Goal: Complete application form: Complete application form

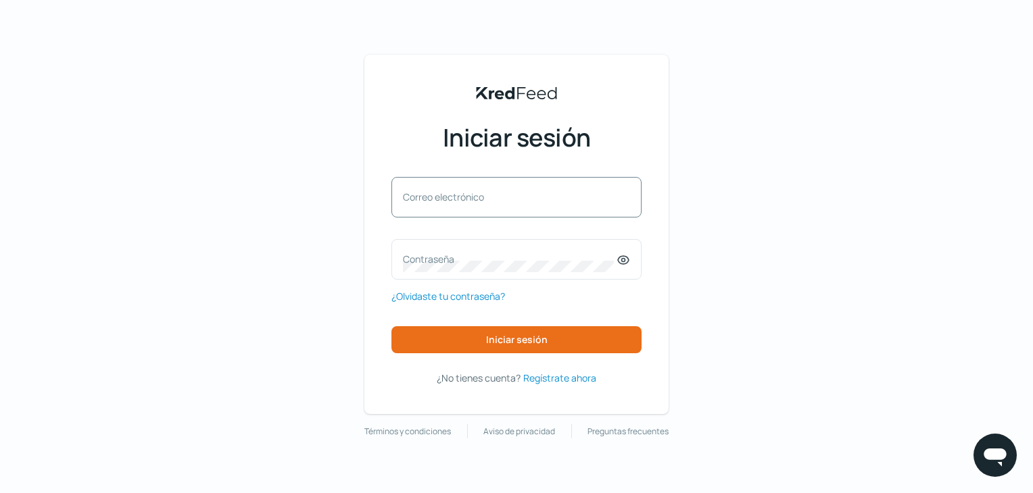
click at [405, 200] on font "Correo electrónico" at bounding box center [443, 197] width 81 height 13
click at [405, 200] on input "Correo electrónico" at bounding box center [516, 204] width 227 height 12
paste input "[URL][DOMAIN_NAME]"
type input "[URL][DOMAIN_NAME]"
click at [420, 251] on div "Contraseña" at bounding box center [516, 259] width 250 height 41
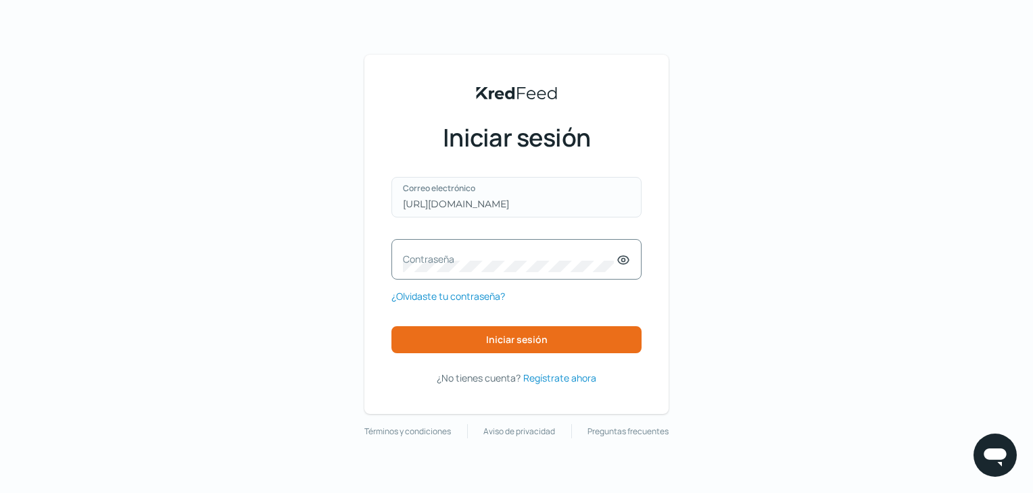
click at [559, 208] on input "[URL][DOMAIN_NAME]" at bounding box center [516, 204] width 227 height 12
drag, startPoint x: 560, startPoint y: 205, endPoint x: 358, endPoint y: 203, distance: 202.1
click at [367, 206] on div "KredFeed's Black Logo Iniciar sesión [URL][DOMAIN_NAME] Correo electrónico Cont…" at bounding box center [516, 235] width 304 height 360
paste input "[EMAIL_ADDRESS][DOMAIN_NAME]"
type input "[EMAIL_ADDRESS][DOMAIN_NAME]"
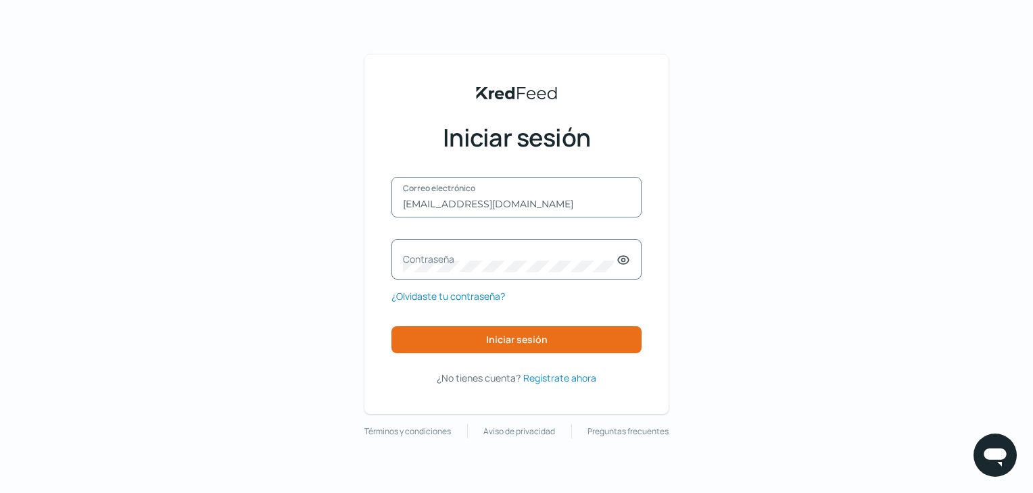
click at [447, 263] on font "Contraseña" at bounding box center [428, 259] width 51 height 13
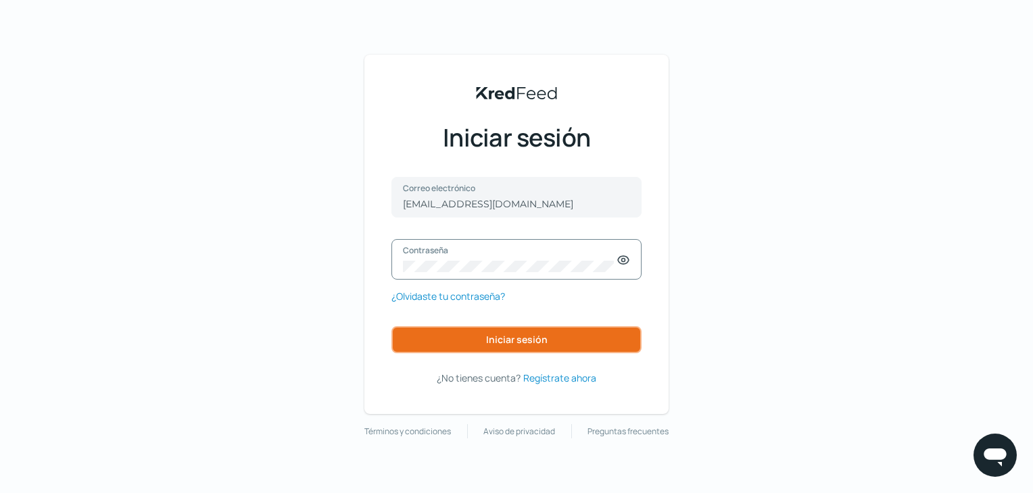
click at [528, 340] on font "Iniciar sesión" at bounding box center [517, 339] width 62 height 13
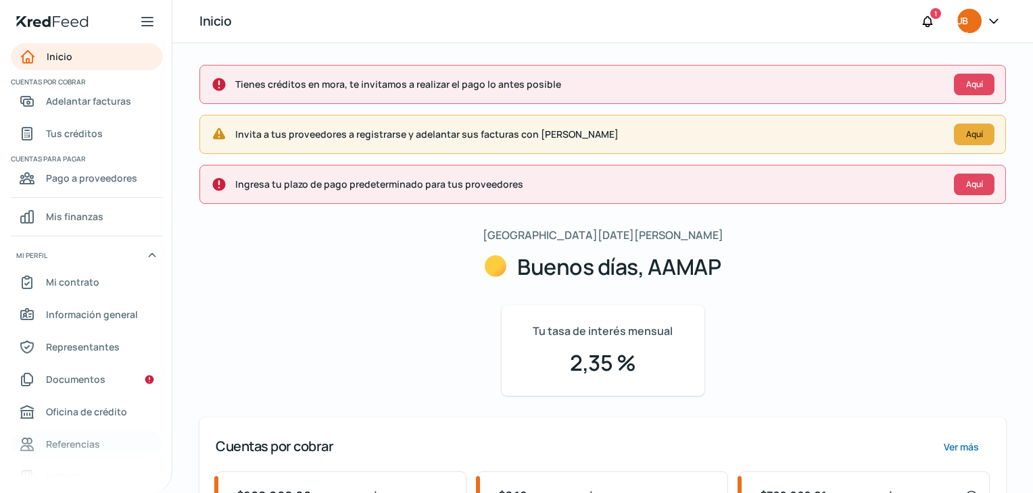
scroll to position [68, 0]
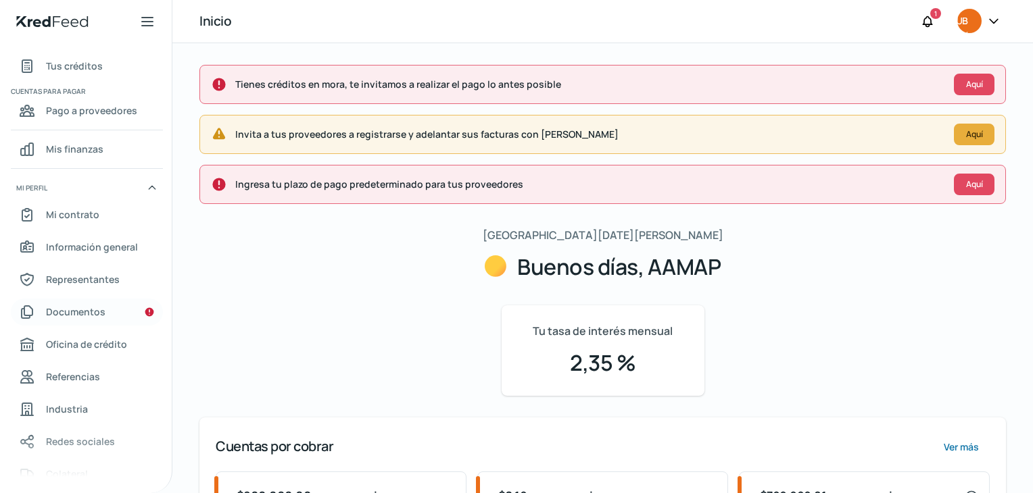
click at [92, 310] on font "Documentos" at bounding box center [75, 312] width 59 height 13
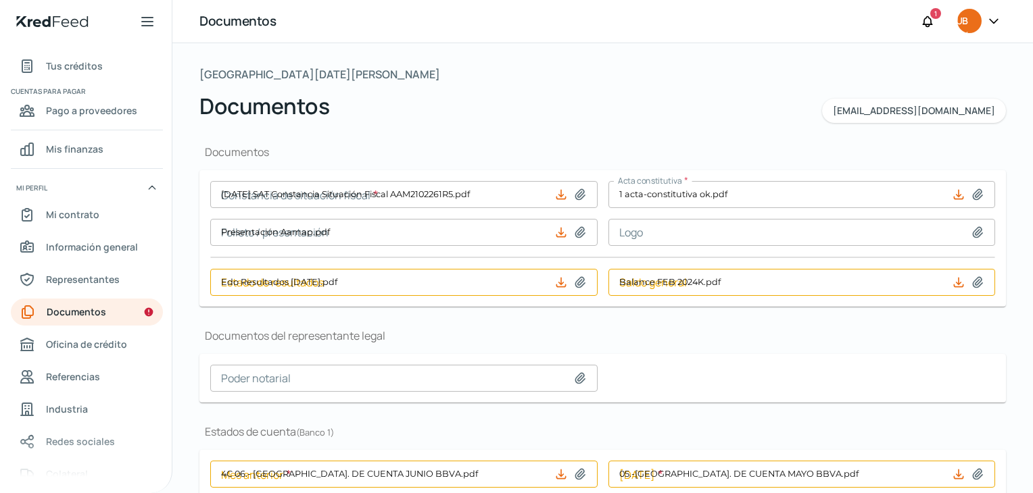
type input "[DATE] SAT Constancia Situación Fiscal AAM2102261R5.pdf"
type input "Presentación Aamap.pdf"
type input "Edo Resultados [DATE].pdf"
type input "Balance FEB 2024K.pdf"
type input "4C 06.- [GEOGRAPHIC_DATA]. DE CUENTA JUNIO BBVA.pdf"
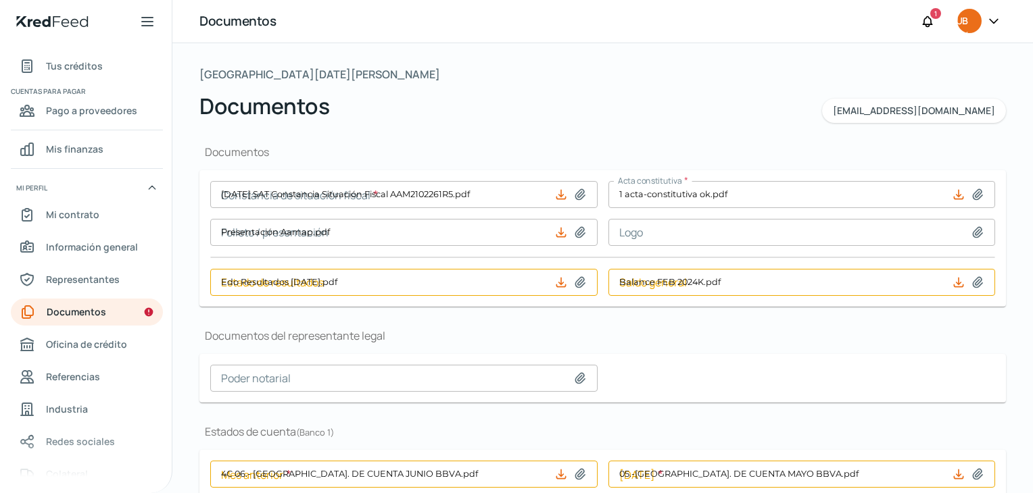
type input "05.-[GEOGRAPHIC_DATA]. DE CUENTA MAYO BBVA.pdf"
type input "04.-[GEOGRAPHIC_DATA]. DE CUENTA ABRIL BBVA.pdf"
type input "4C 05.-[GEOGRAPHIC_DATA]. DE CUENTA JUNIO SANTANDER.pdf"
type input "05.-[GEOGRAPHIC_DATA]. DE CUENTA MAYO SANTANDER.pdf"
type input "4C 06.-[GEOGRAPHIC_DATA]. CUENTA INBURSA JUNIO.pdf"
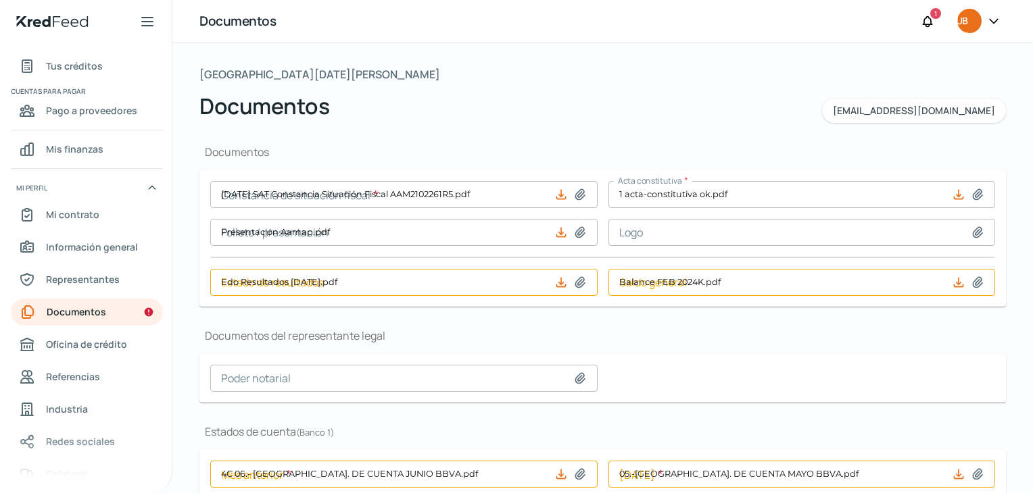
type input "05.-[GEOGRAPHIC_DATA]. CUENTA INBURSA MAYO.pdf"
type input "04.-Periodo_ABR 2024.pdf"
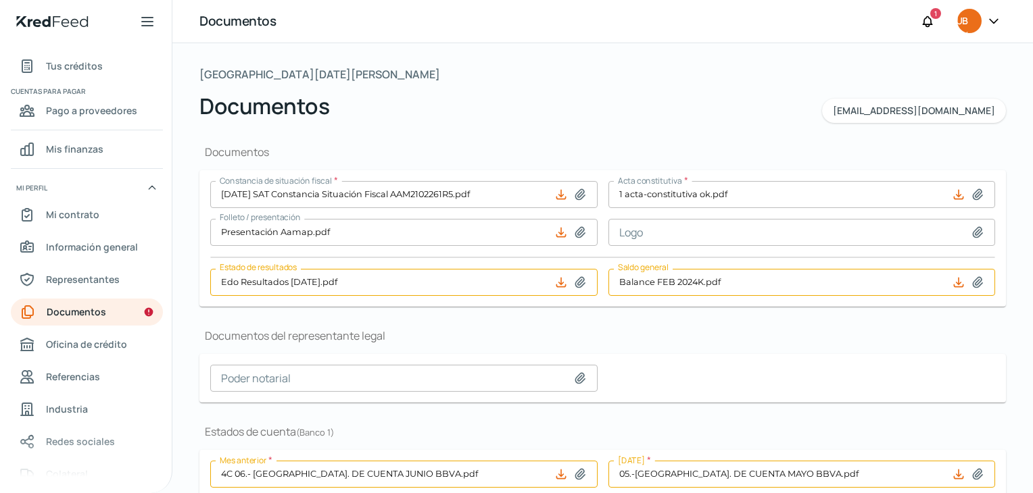
click at [581, 195] on icon at bounding box center [579, 194] width 9 height 10
type input "C:\fakepath\CSF AAMAP [DATE].pdf"
type input "CSF AAMAP [DATE].pdf"
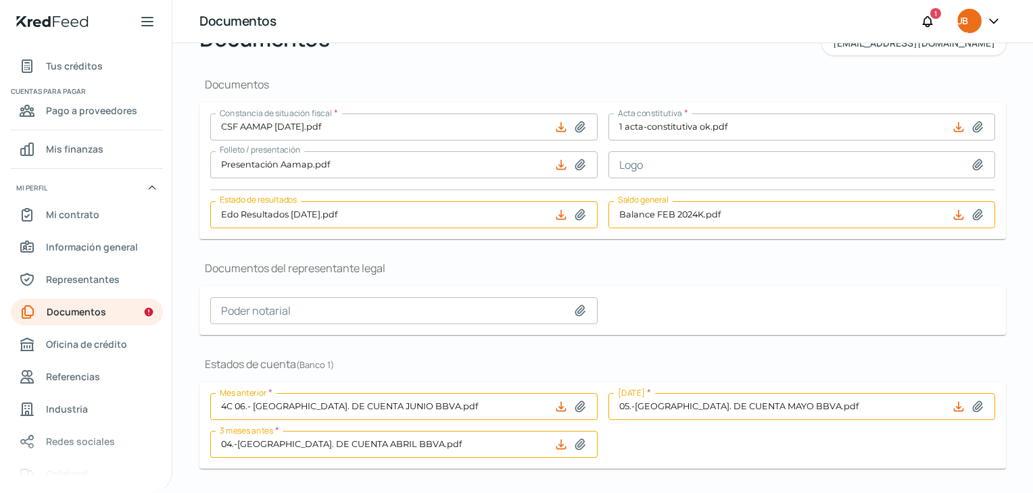
scroll to position [135, 0]
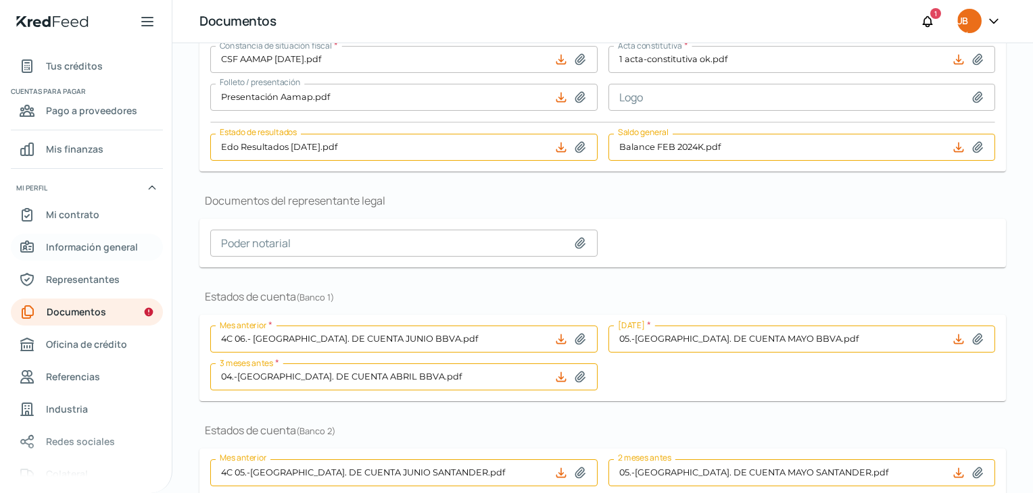
click at [105, 246] on font "Información general" at bounding box center [92, 247] width 92 height 13
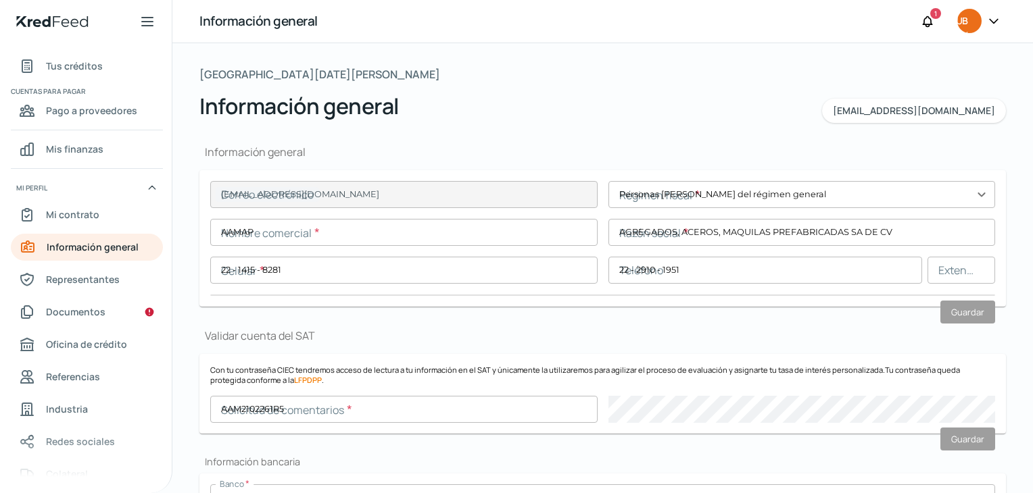
type input "[EMAIL_ADDRESS][DOMAIN_NAME]"
type input "Personas [PERSON_NAME] del régimen general"
type input "AAMAP"
type input "22 - 1415 - 8281"
type input "22 - 2910 - 1951"
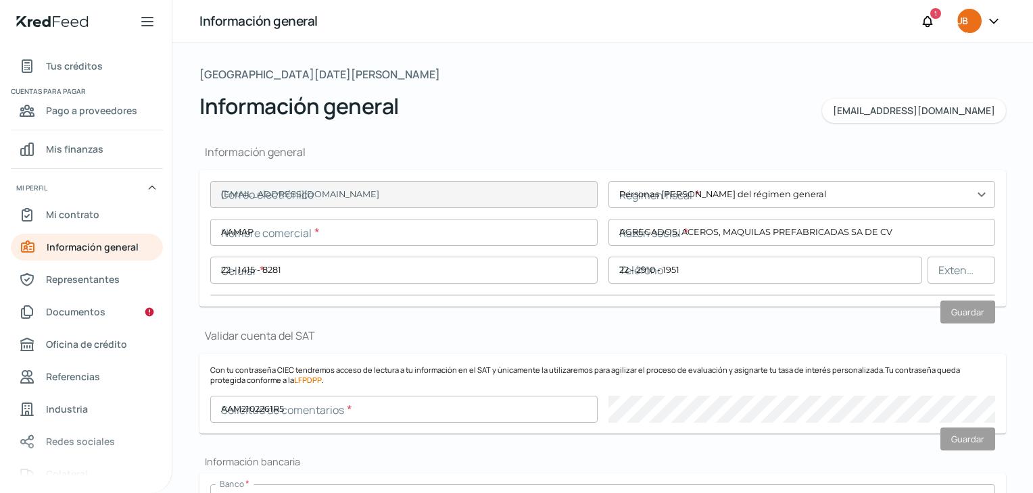
type input "AAM2102261R5"
type input "Camino a [GEOGRAPHIC_DATA][PERSON_NAME]"
type input "1537"
type input "72480"
type input "Granjas Mayorazgo"
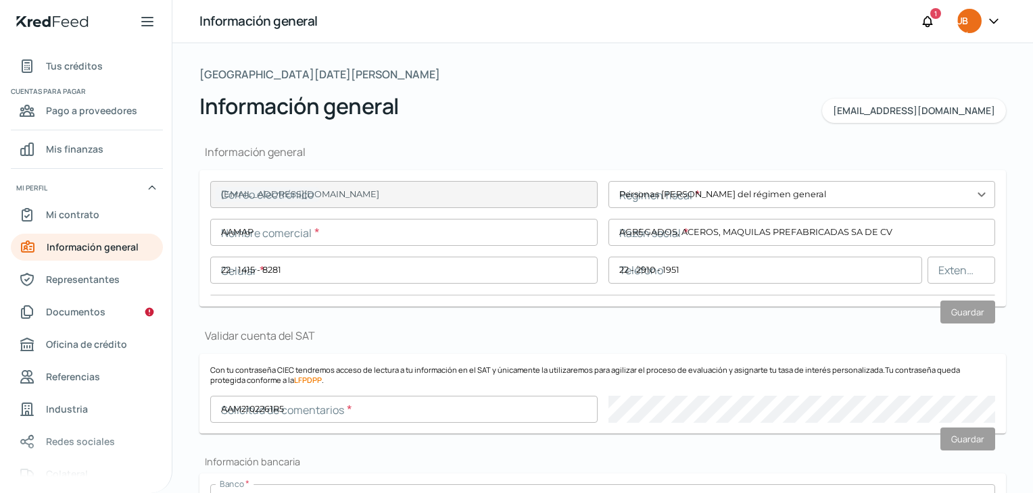
type input "Puebla"
type input "[GEOGRAPHIC_DATA]"
type input "2024 07 CFE (Periodo [DATE]-[DATE]) AAM2102261R5.pdf"
type input "10"
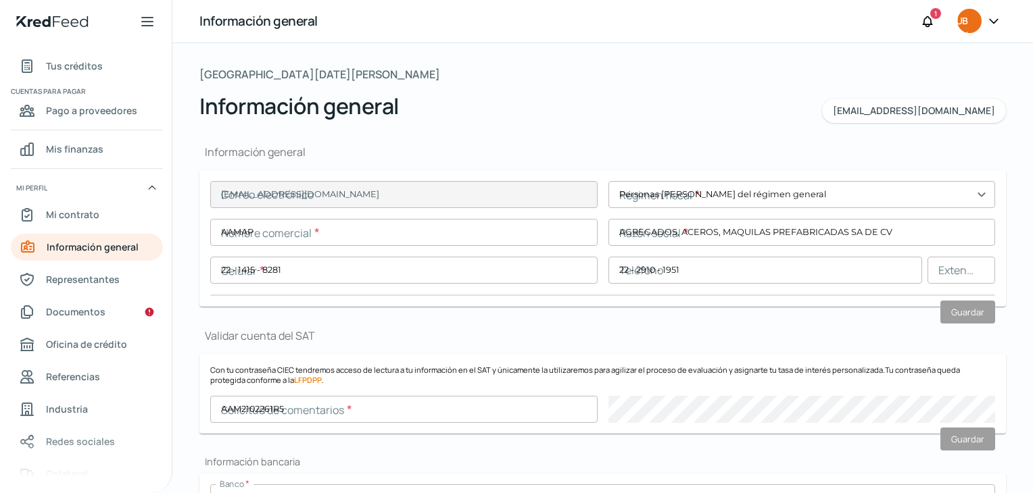
type input "0"
type input "Rentada"
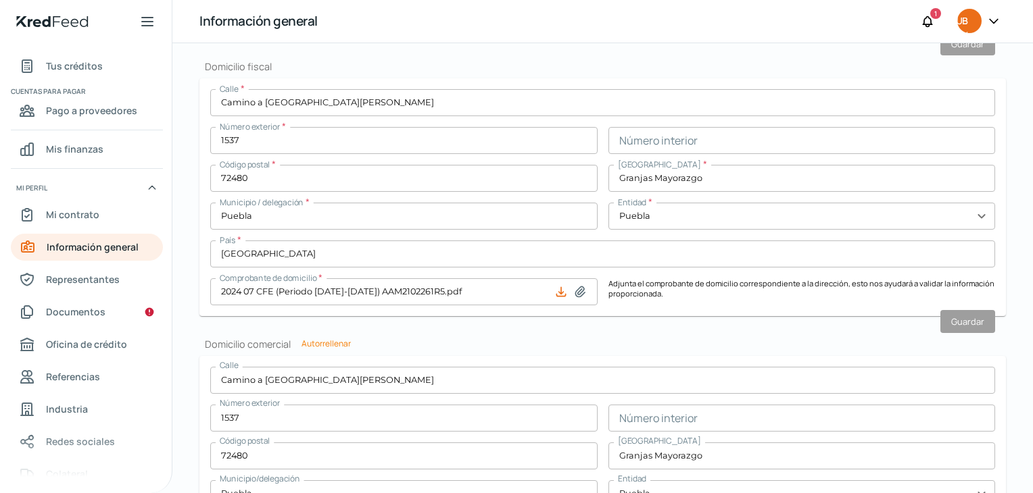
scroll to position [541, 0]
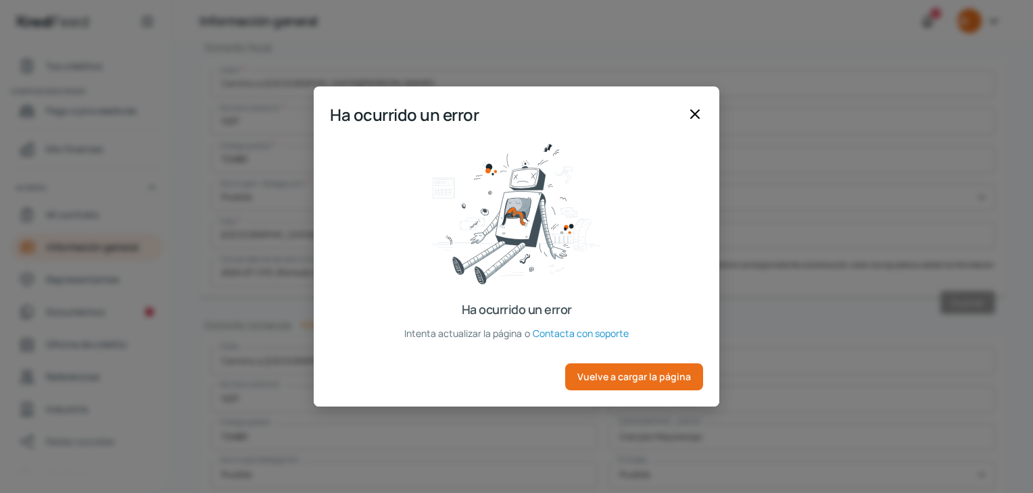
click at [694, 111] on icon at bounding box center [695, 114] width 8 height 8
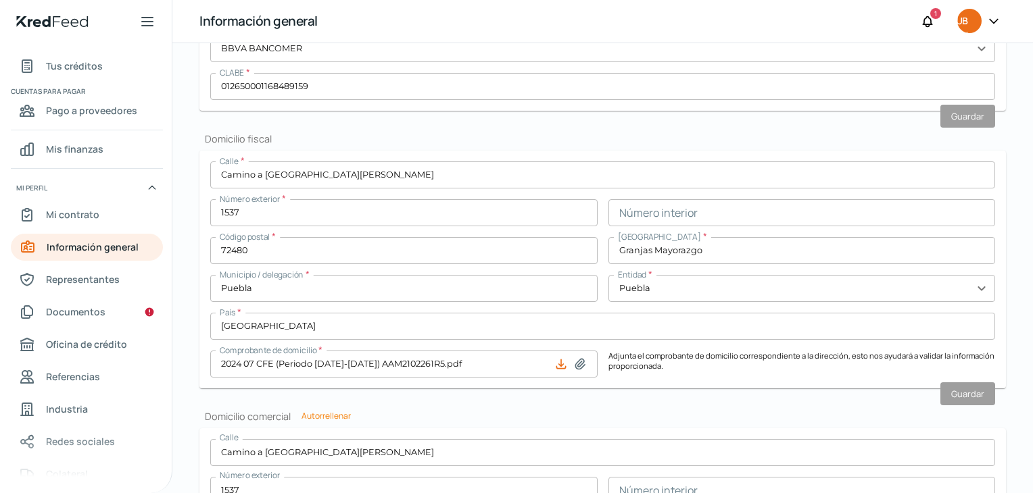
scroll to position [473, 0]
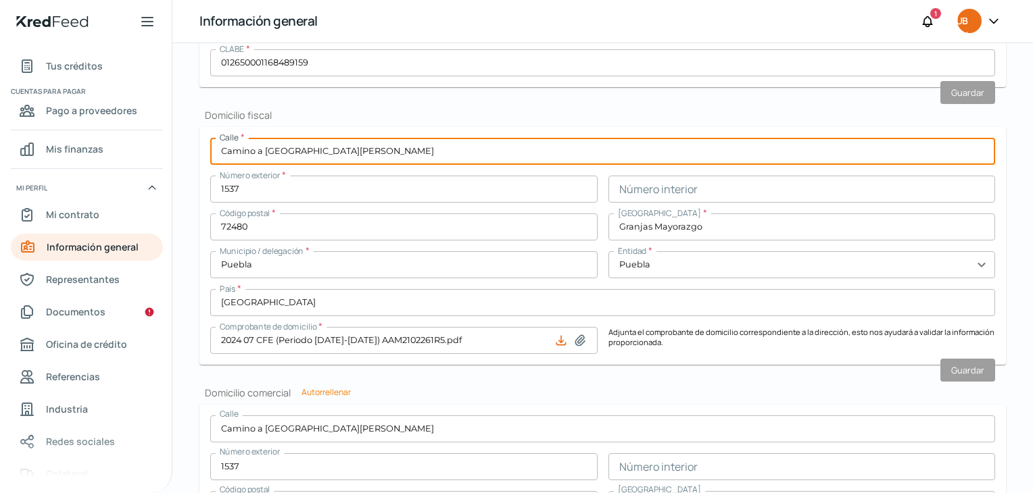
drag, startPoint x: 335, startPoint y: 149, endPoint x: 178, endPoint y: 149, distance: 157.5
click at [178, 149] on div "[DATE][PERSON_NAME] Información general [EMAIL_ADDRESS][DOMAIN_NAME] Informació…" at bounding box center [602, 177] width 860 height 1215
type input "3 Sur"
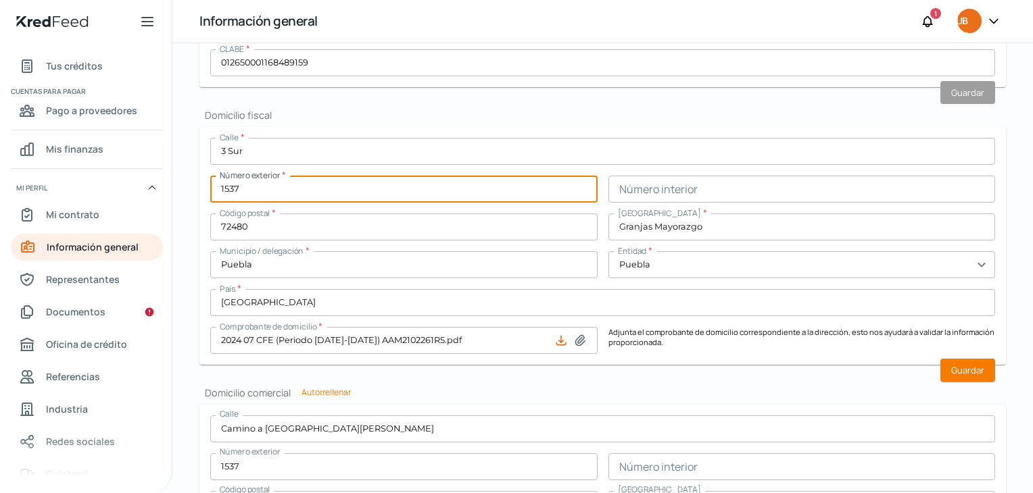
click at [256, 193] on input "1537" at bounding box center [403, 189] width 387 height 27
type input "1"
type input "4117"
click at [675, 188] on input "text" at bounding box center [801, 189] width 387 height 27
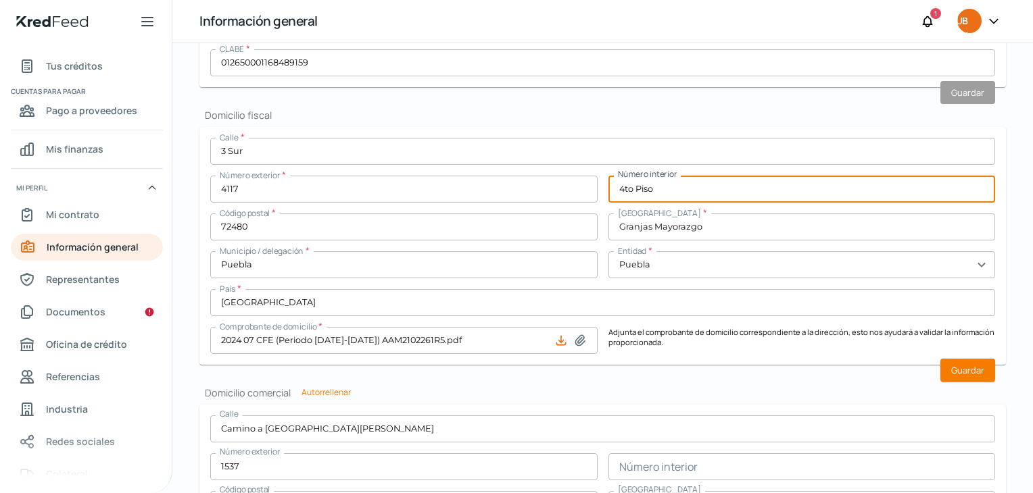
type input "4to Piso"
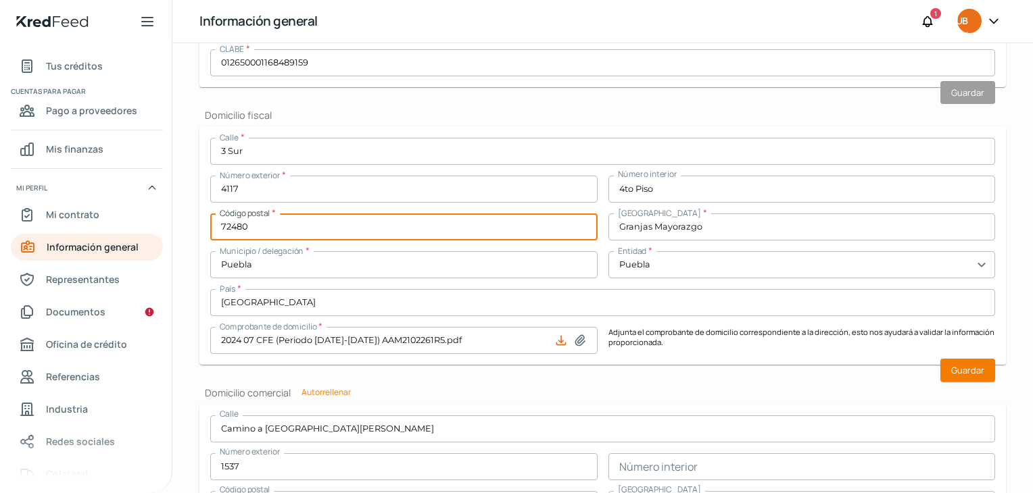
click at [266, 228] on input "72480" at bounding box center [403, 227] width 387 height 27
type input "72420"
click at [587, 247] on div "Calle * 3 Sur Número exterior * 4117 Número interior 4to Piso Código postal * 7…" at bounding box center [602, 246] width 785 height 216
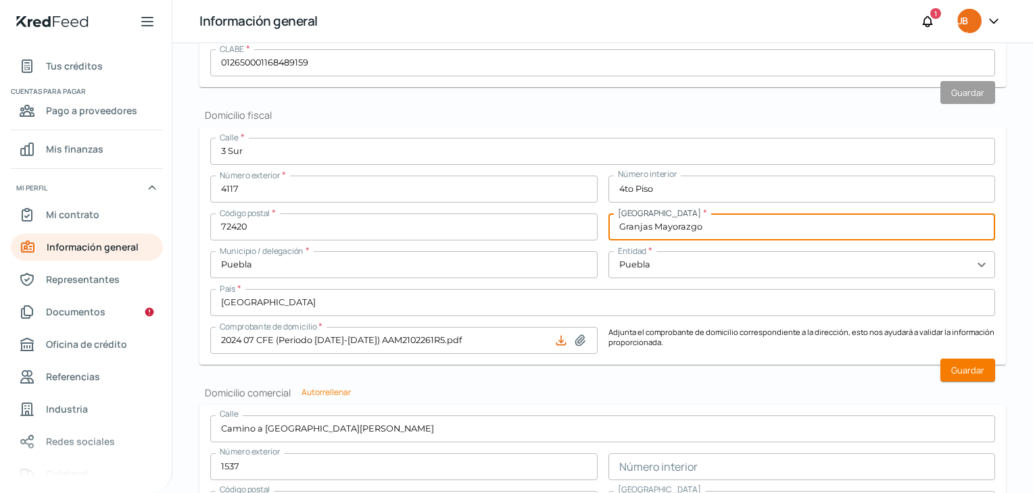
drag, startPoint x: 724, startPoint y: 229, endPoint x: 615, endPoint y: 228, distance: 108.8
click at [615, 228] on input "Granjas Mayorazgo" at bounding box center [801, 227] width 387 height 27
type input "[PERSON_NAME] 1A Seccion"
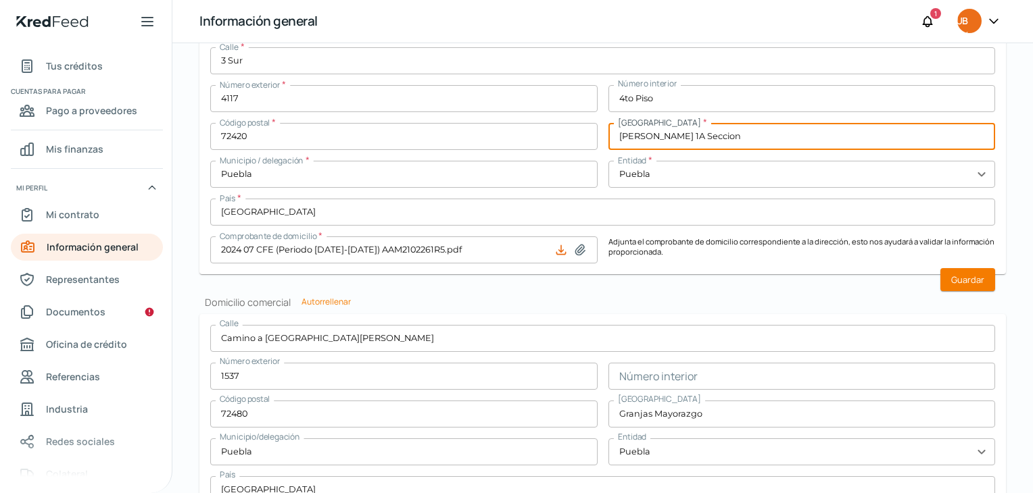
scroll to position [541, 0]
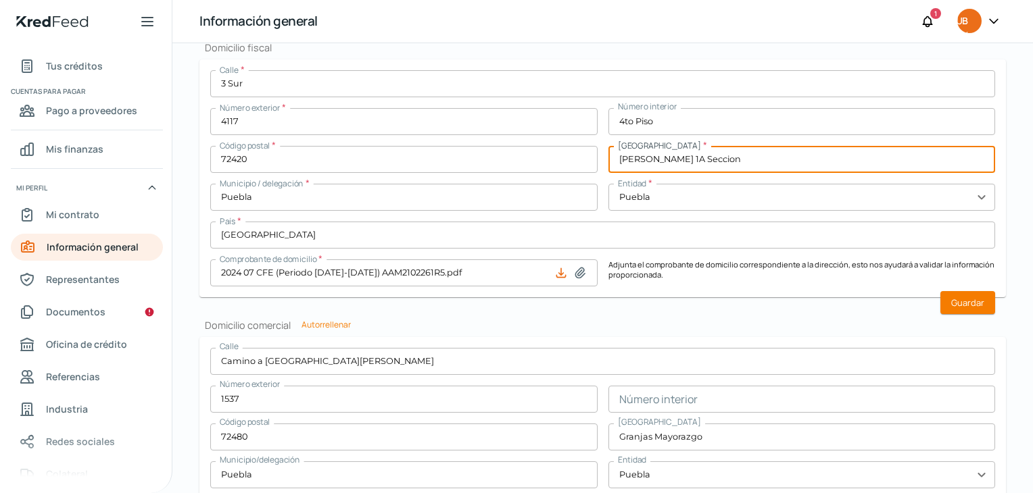
click at [684, 236] on input "[GEOGRAPHIC_DATA]" at bounding box center [602, 235] width 785 height 27
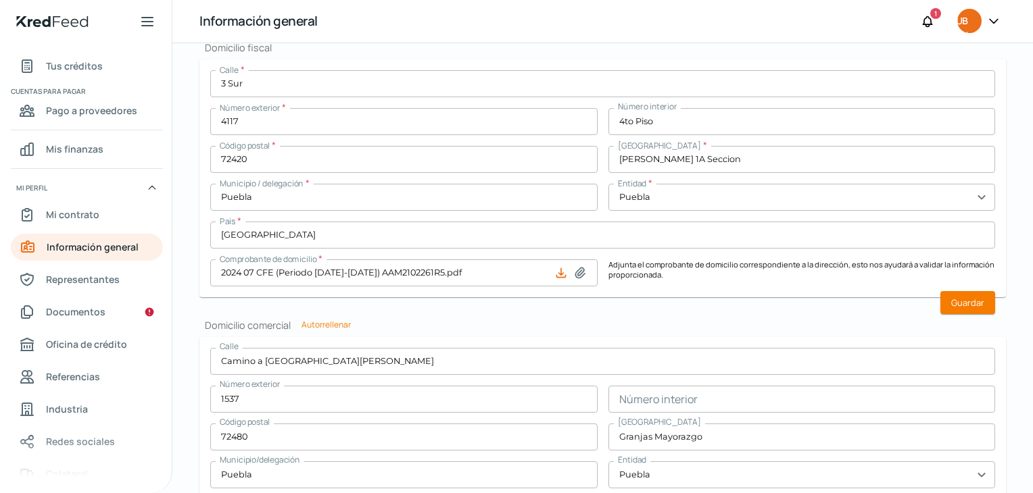
click at [725, 332] on div "Información general Correo electrónico [EMAIL_ADDRESS][DOMAIN_NAME] Régimen fis…" at bounding box center [602, 138] width 806 height 1113
click at [975, 303] on font "Guardar" at bounding box center [967, 303] width 33 height 12
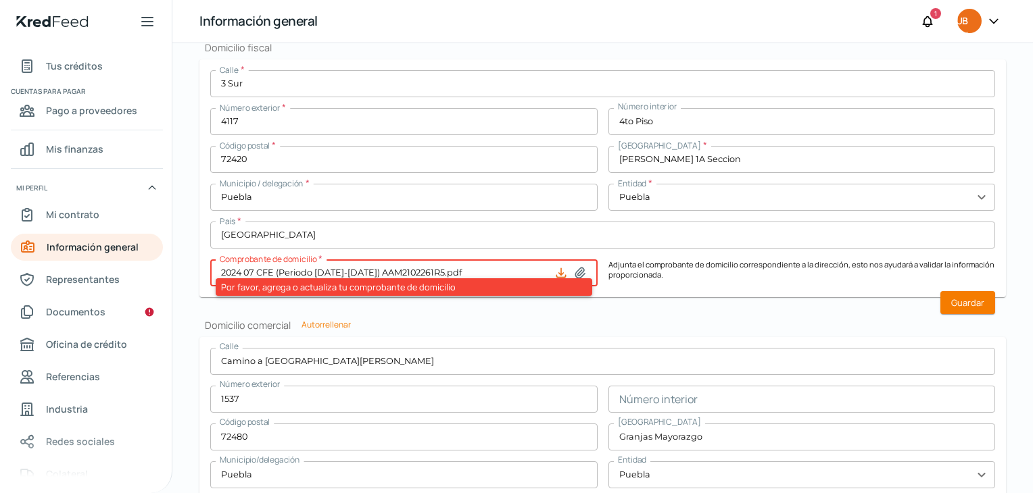
click at [573, 323] on h2 "Domicilio comercial Autorrellenar" at bounding box center [602, 325] width 806 height 13
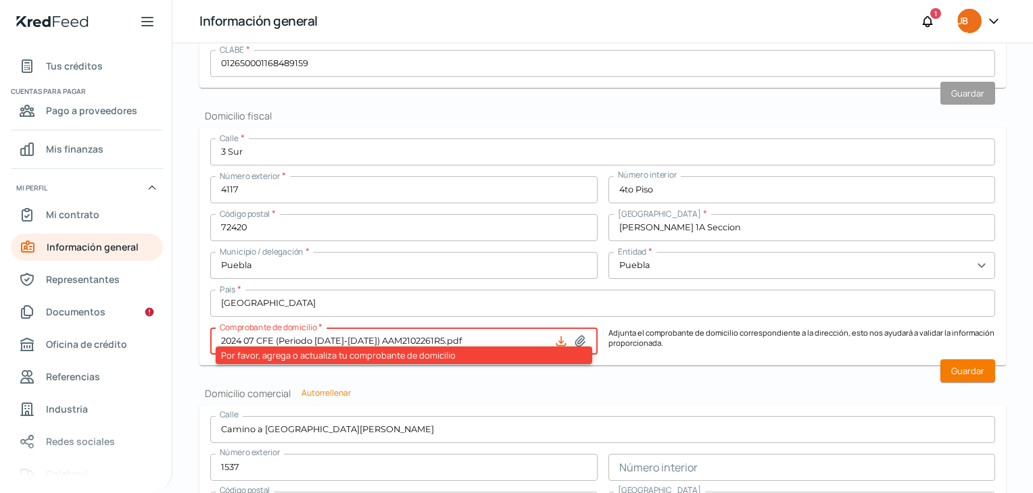
scroll to position [473, 0]
click at [963, 368] on font "Guardar" at bounding box center [967, 370] width 33 height 12
click at [579, 339] on icon at bounding box center [579, 340] width 9 height 10
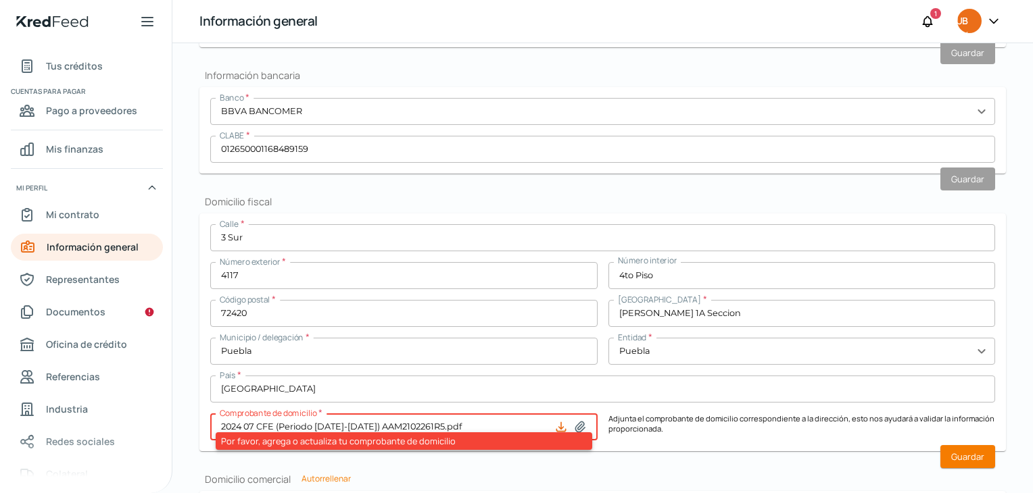
scroll to position [406, 0]
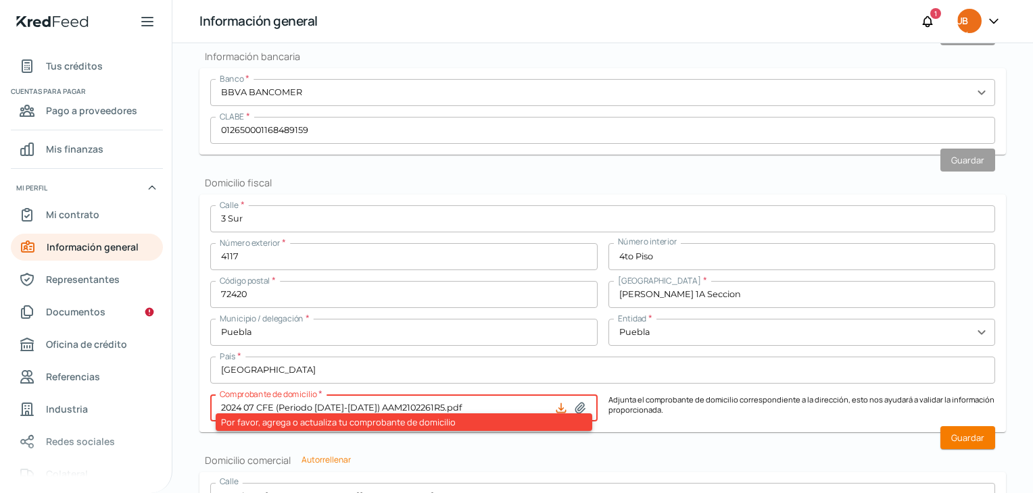
click at [578, 403] on icon at bounding box center [580, 409] width 14 height 14
type input "C:\fakepath\Factura-56-AAM2102261R5.pdf"
type input "Factura-56-AAM2102261R5.pdf"
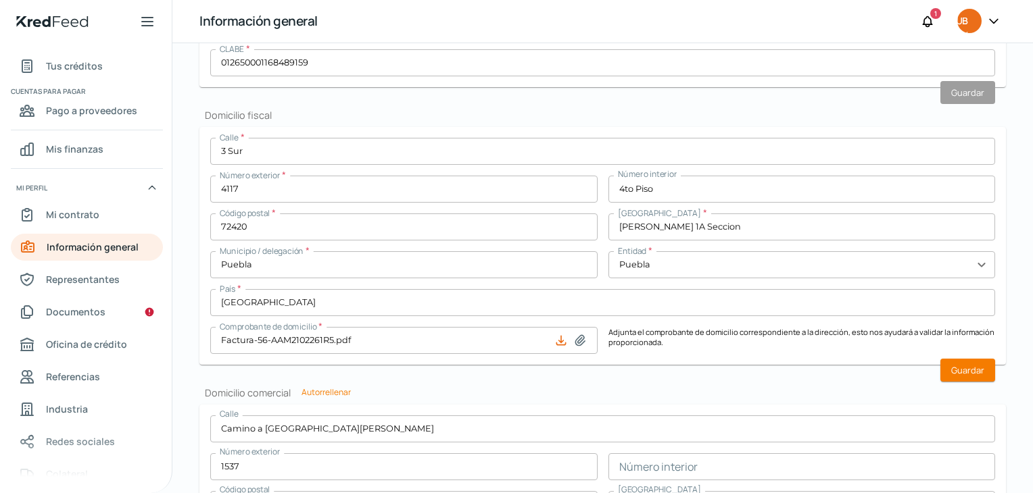
scroll to position [541, 0]
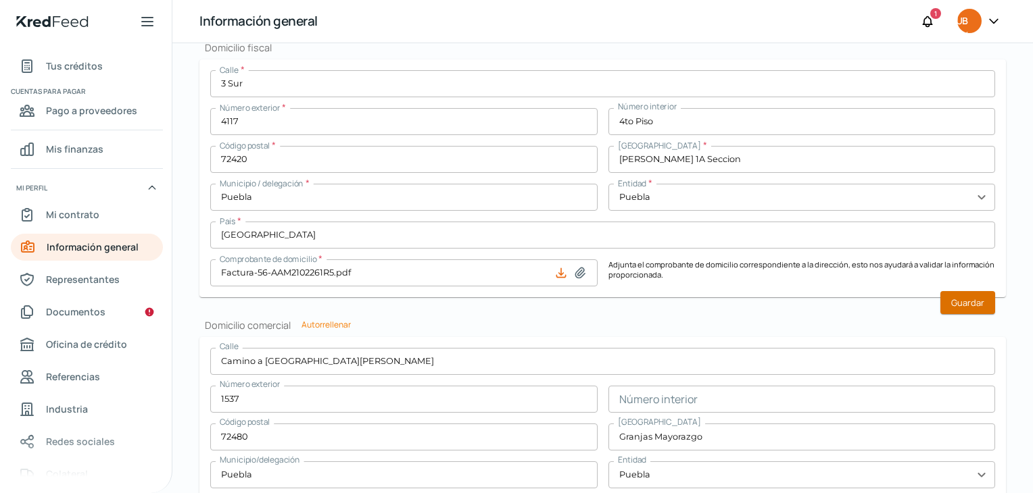
click at [969, 303] on font "Guardar" at bounding box center [967, 303] width 33 height 12
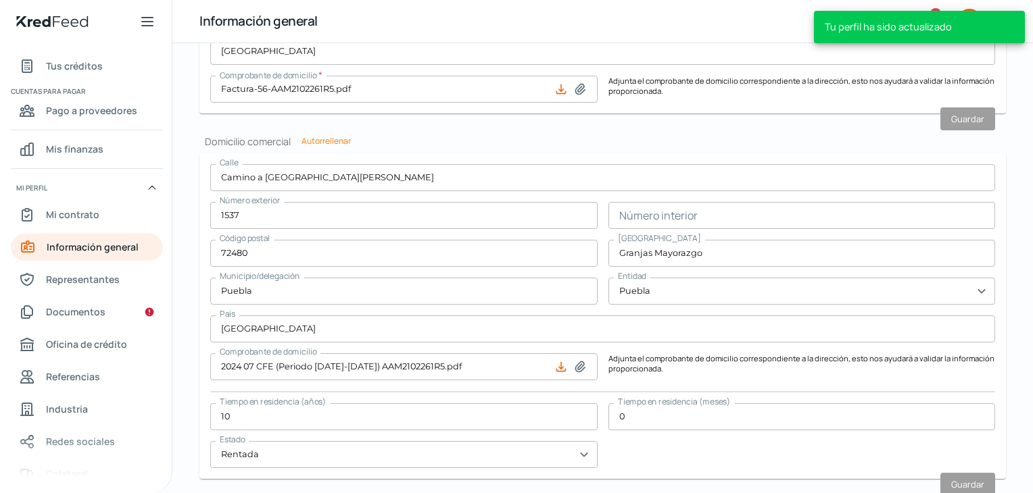
scroll to position [744, 0]
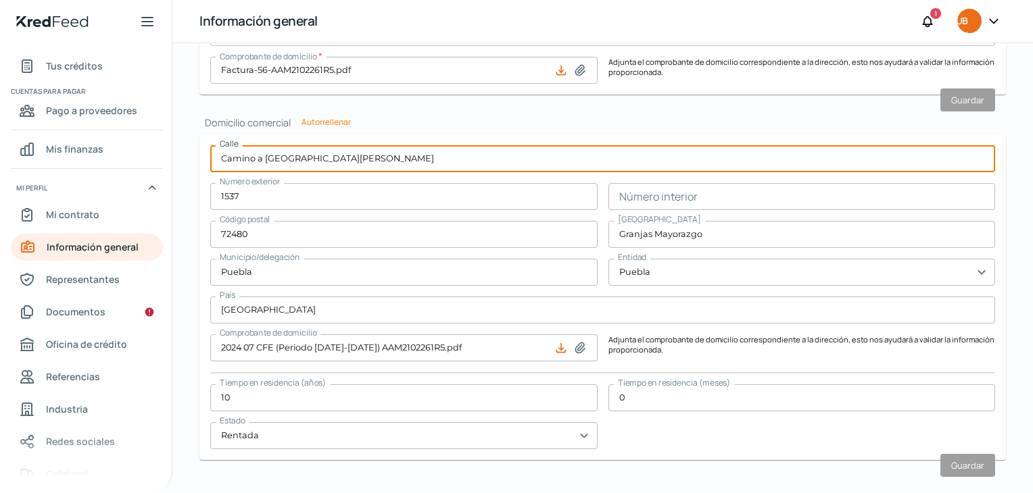
click at [332, 160] on input "Camino a [GEOGRAPHIC_DATA][PERSON_NAME]" at bounding box center [602, 158] width 785 height 27
type input "C"
type input "3 Sur"
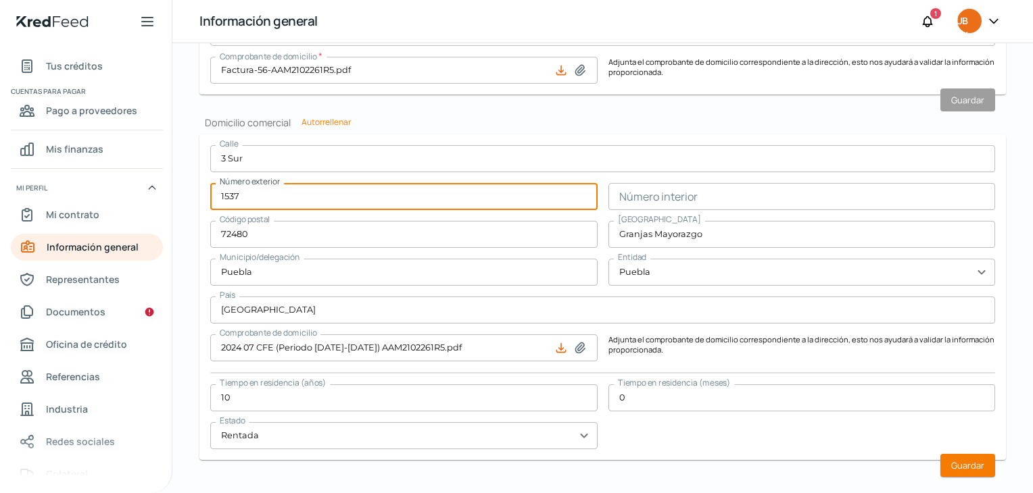
drag, startPoint x: 262, startPoint y: 197, endPoint x: 219, endPoint y: 197, distance: 43.3
click at [219, 197] on input "1537" at bounding box center [403, 196] width 387 height 27
type input "4117"
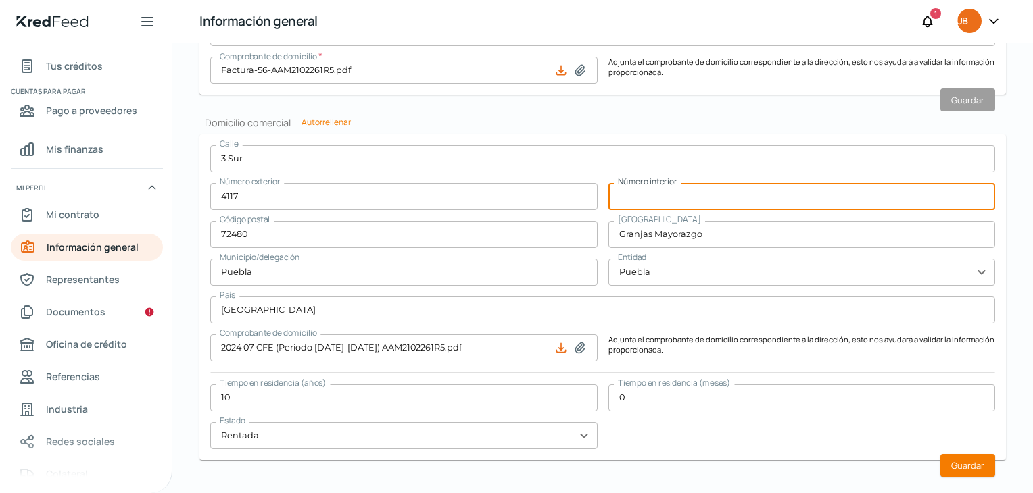
click at [646, 199] on input "text" at bounding box center [801, 196] width 387 height 27
type input "4to Piso"
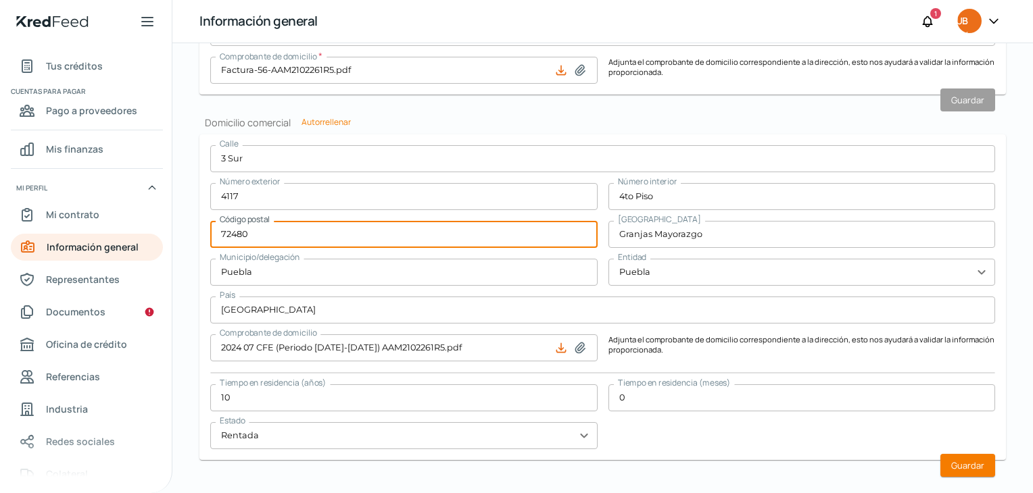
click at [254, 234] on input "72480" at bounding box center [403, 234] width 387 height 27
type input "72420"
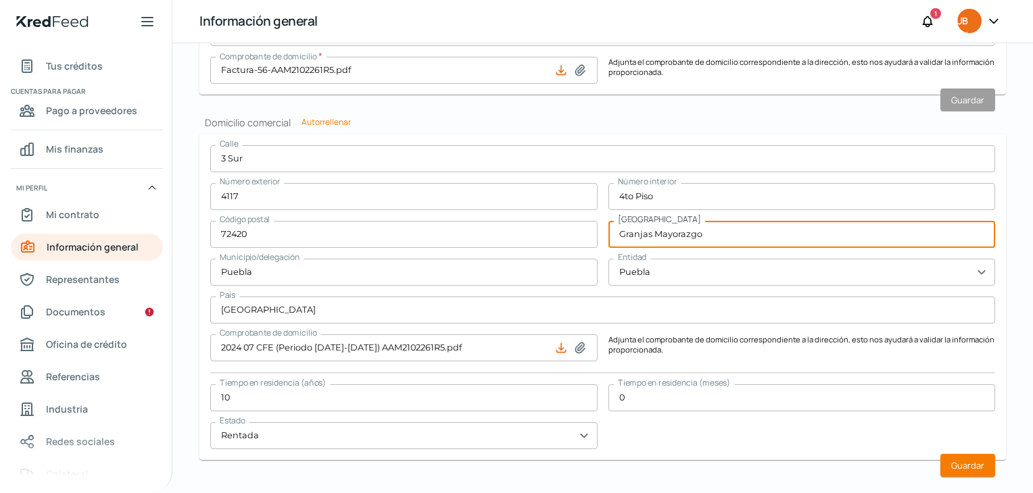
click at [706, 234] on input "Granjas Mayorazgo" at bounding box center [801, 234] width 387 height 27
drag, startPoint x: 708, startPoint y: 233, endPoint x: 616, endPoint y: 230, distance: 92.0
click at [619, 230] on input "Granjas Mayorazgo" at bounding box center [801, 234] width 387 height 27
type input "[PERSON_NAME] 1A Seccion"
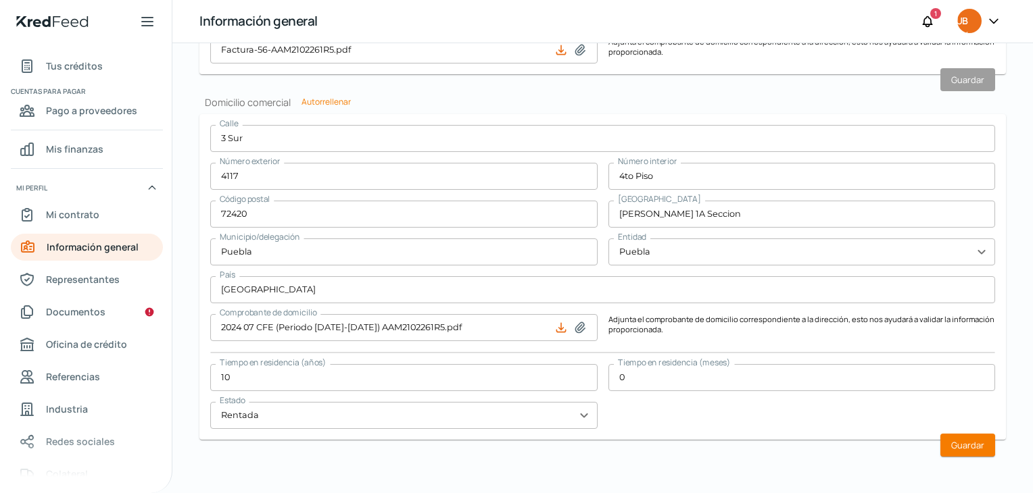
scroll to position [0, 0]
click at [579, 325] on icon at bounding box center [580, 328] width 14 height 14
type input "C:\fakepath\Factura-56-AAM2102261R5.pdf"
type input "Factura-56-AAM2102261R5.pdf"
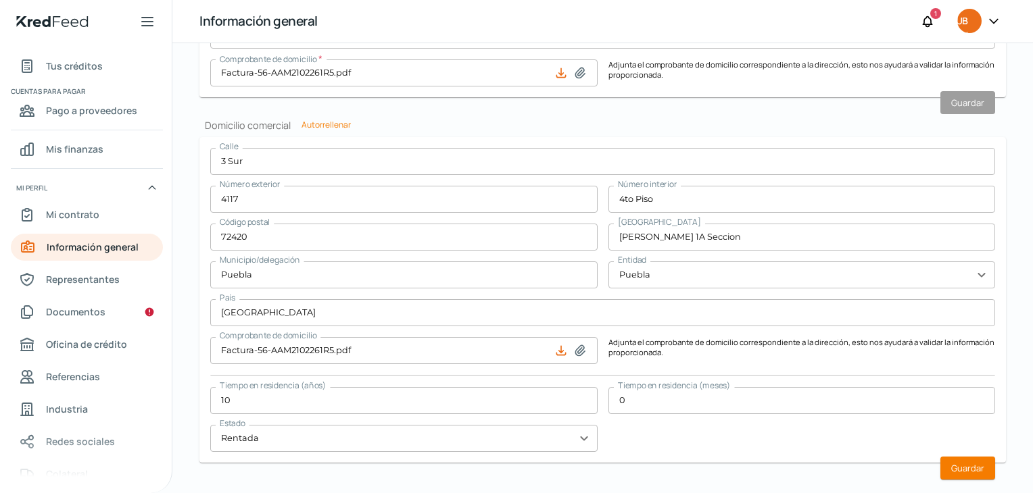
scroll to position [764, 0]
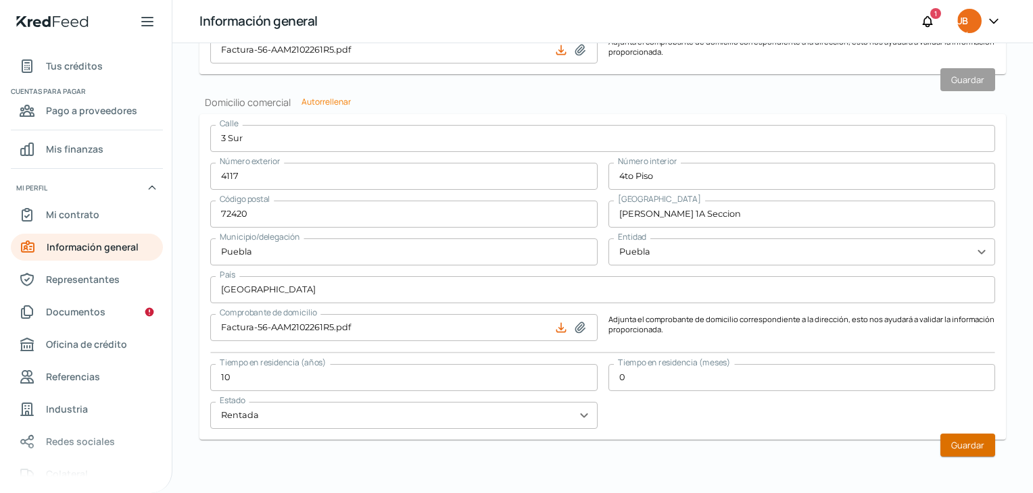
click at [975, 444] on font "Guardar" at bounding box center [967, 445] width 33 height 12
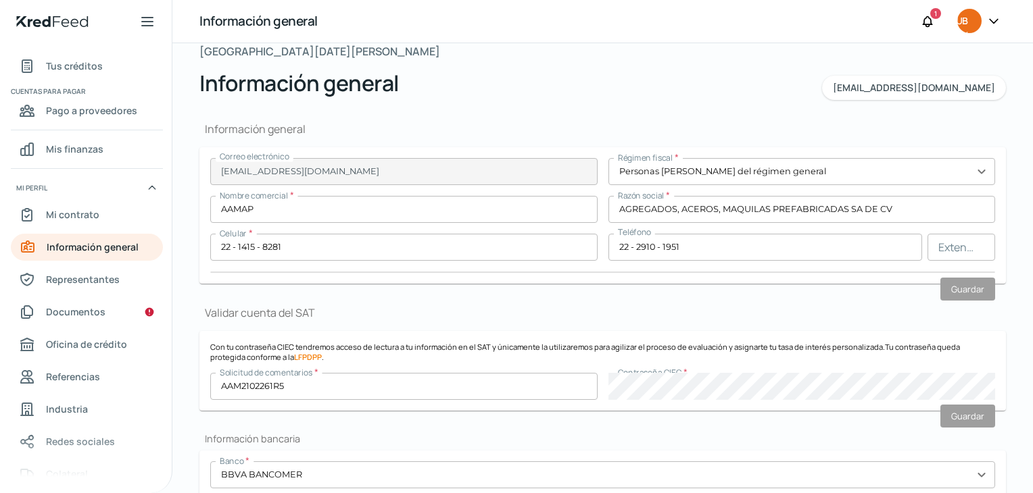
scroll to position [0, 0]
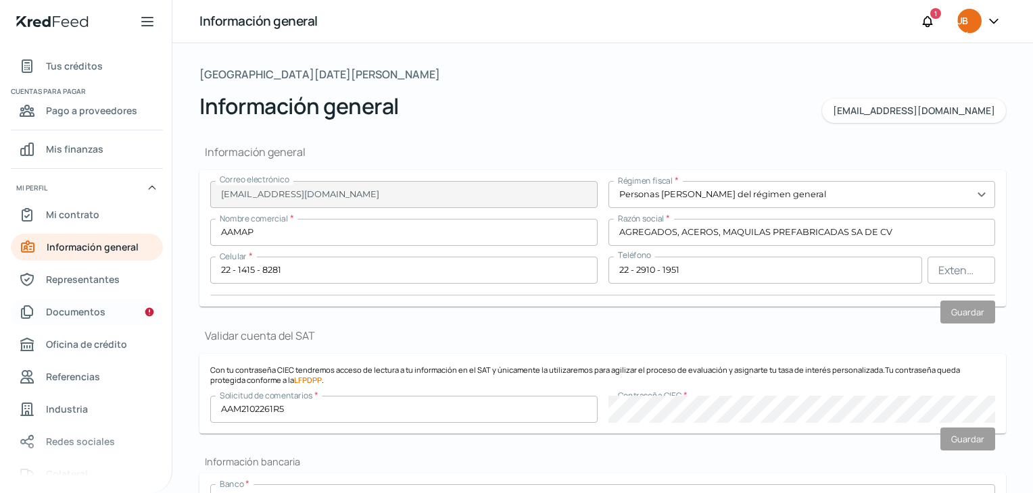
click at [78, 312] on font "Documentos" at bounding box center [75, 312] width 59 height 13
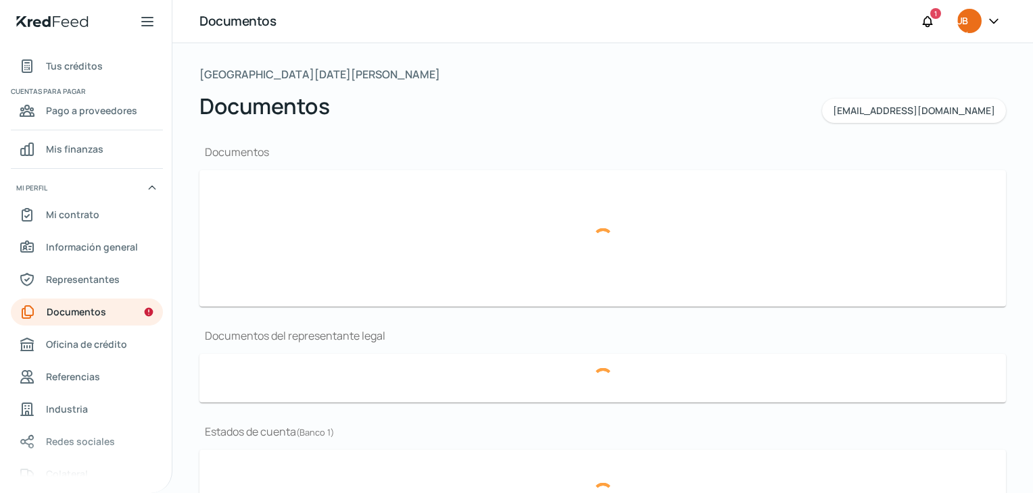
type input "CSF AAMAP [DATE].pdf"
type input "Presentación Aamap.pdf"
type input "Edo Resultados [DATE].pdf"
type input "Balance FEB 2024K.pdf"
type input "4C 06.- [GEOGRAPHIC_DATA]. DE CUENTA JUNIO BBVA.pdf"
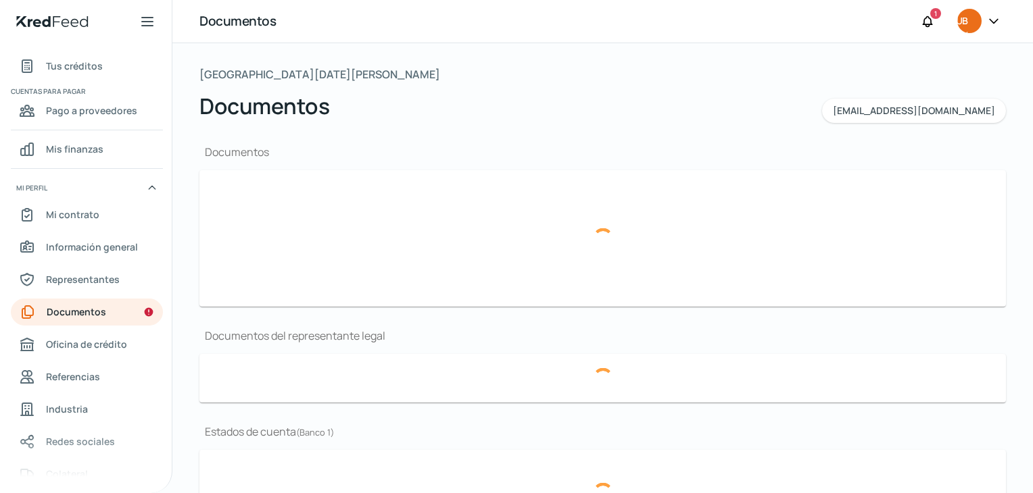
type input "05.-[GEOGRAPHIC_DATA]. DE CUENTA MAYO BBVA.pdf"
type input "04.-[GEOGRAPHIC_DATA]. DE CUENTA ABRIL BBVA.pdf"
type input "4C 05.-[GEOGRAPHIC_DATA]. DE CUENTA JUNIO SANTANDER.pdf"
type input "05.-[GEOGRAPHIC_DATA]. DE CUENTA MAYO SANTANDER.pdf"
type input "4C 06.-[GEOGRAPHIC_DATA]. CUENTA INBURSA JUNIO.pdf"
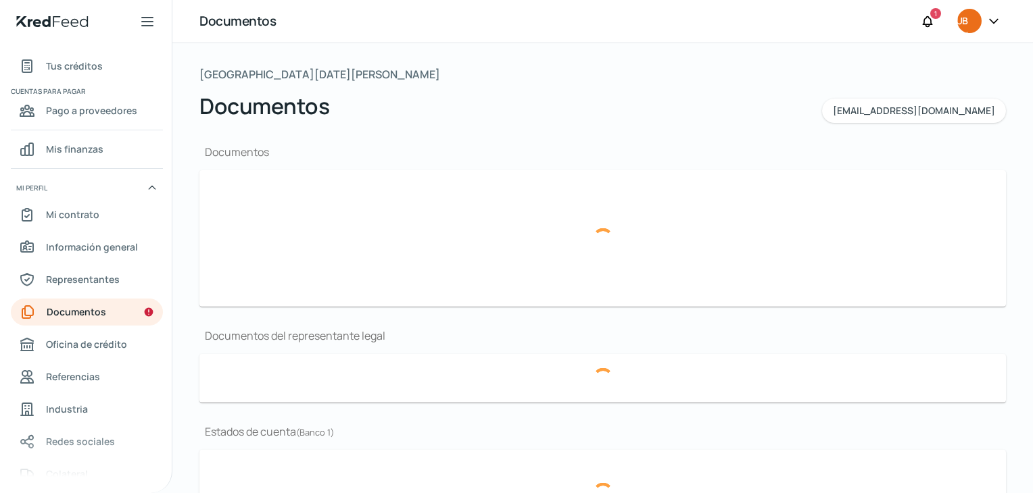
type input "05.-[GEOGRAPHIC_DATA]. CUENTA INBURSA MAYO.pdf"
type input "04.-Periodo_ABR 2024.pdf"
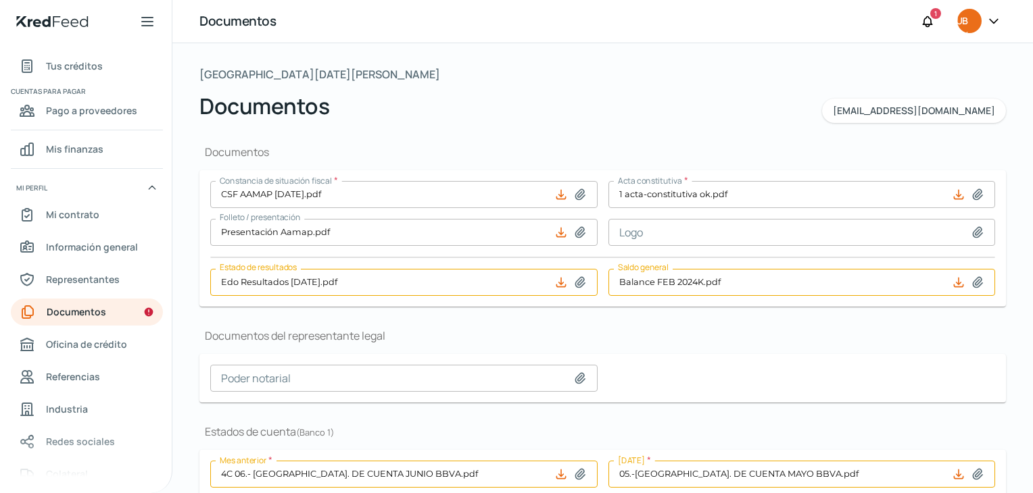
click at [562, 194] on icon at bounding box center [561, 195] width 14 height 14
click at [98, 242] on font "Información general" at bounding box center [92, 247] width 92 height 13
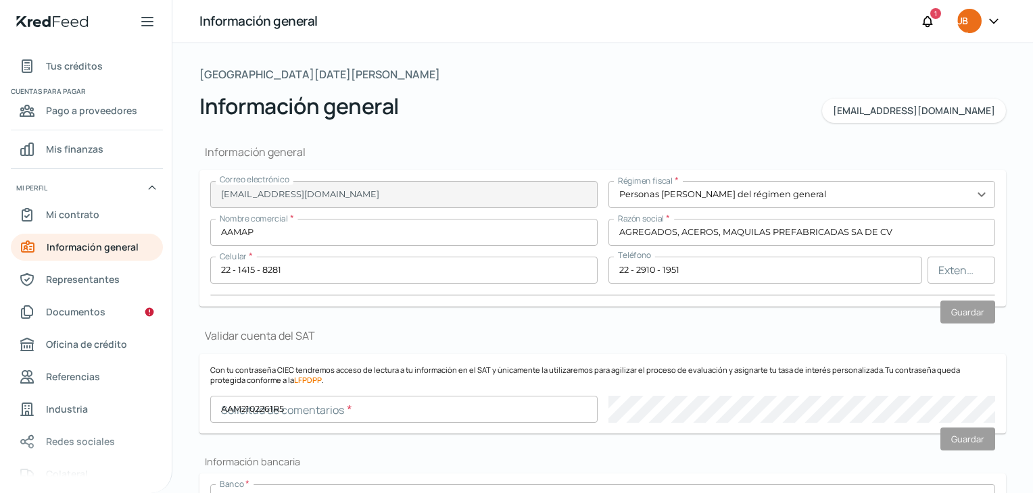
type input "AAM2102261R5"
type input "3 Sur"
type input "4117"
type input "4to Piso"
type input "72420"
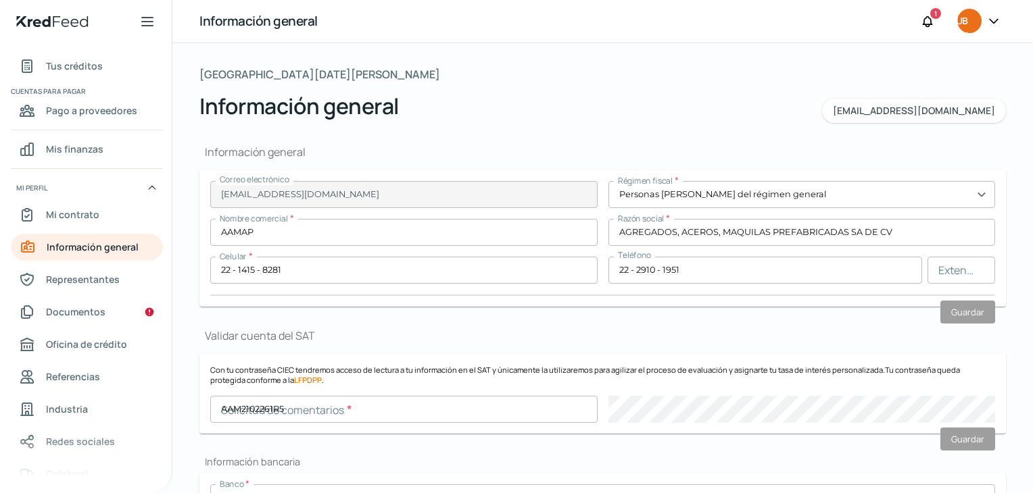
type input "[PERSON_NAME] 1A Seccion"
type input "Puebla"
type input "[GEOGRAPHIC_DATA]"
type input "Factura-56-AAM2102261R5.pdf"
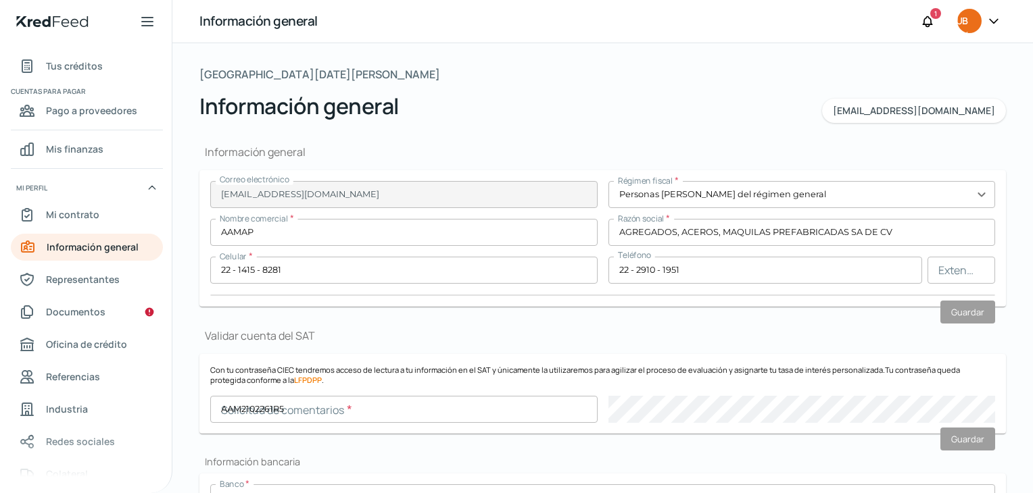
type input "10"
type input "0"
type input "Rentada"
